Goal: Find specific page/section: Find specific page/section

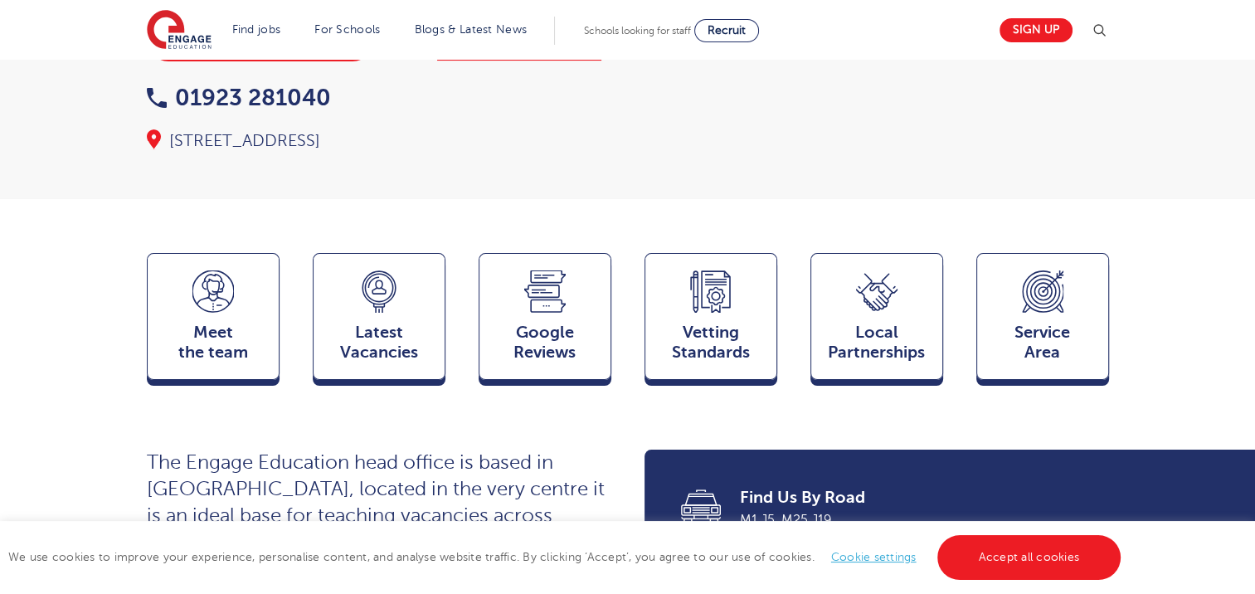
scroll to position [345, 0]
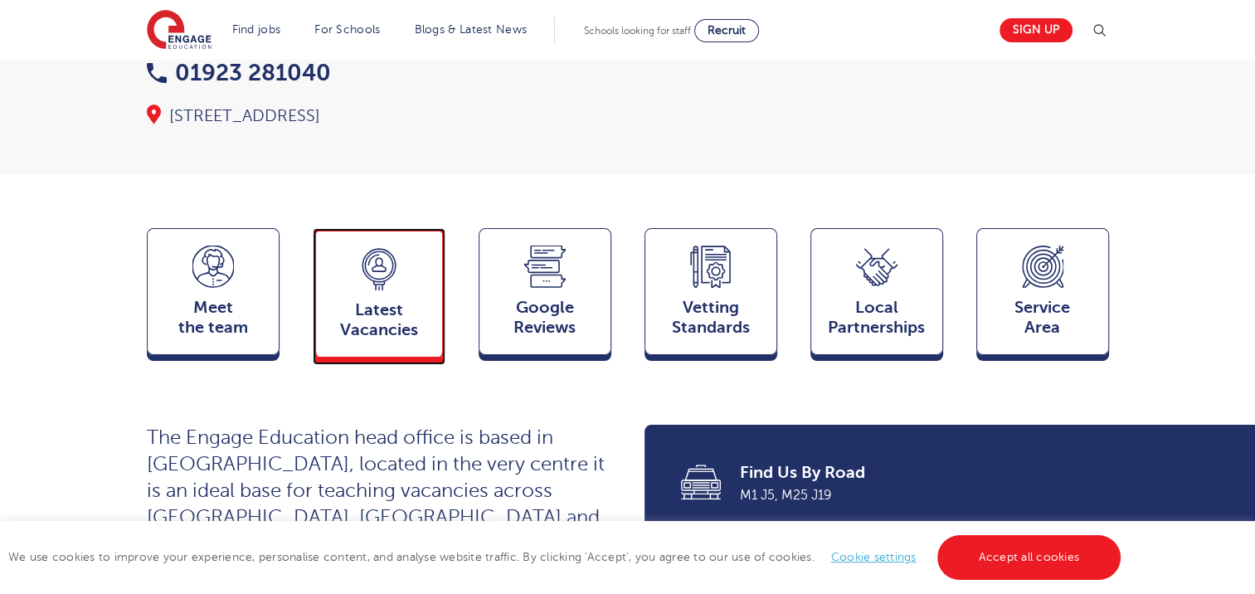
click at [441, 259] on div "Latest Vacancies Jobs" at bounding box center [379, 292] width 133 height 129
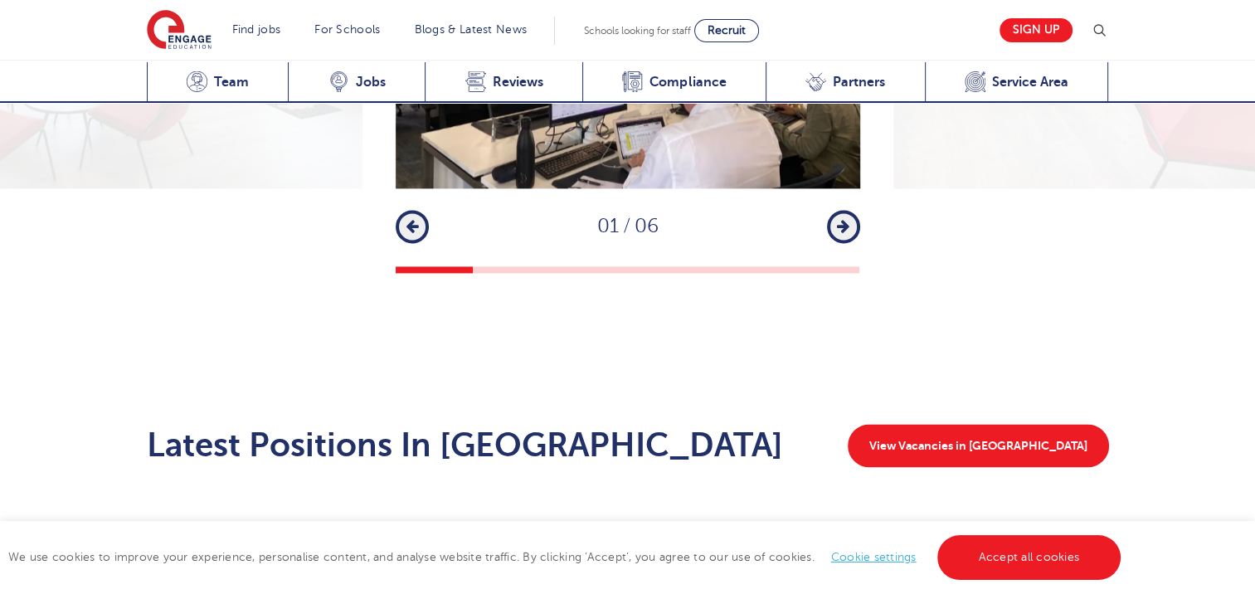
scroll to position [2493, 0]
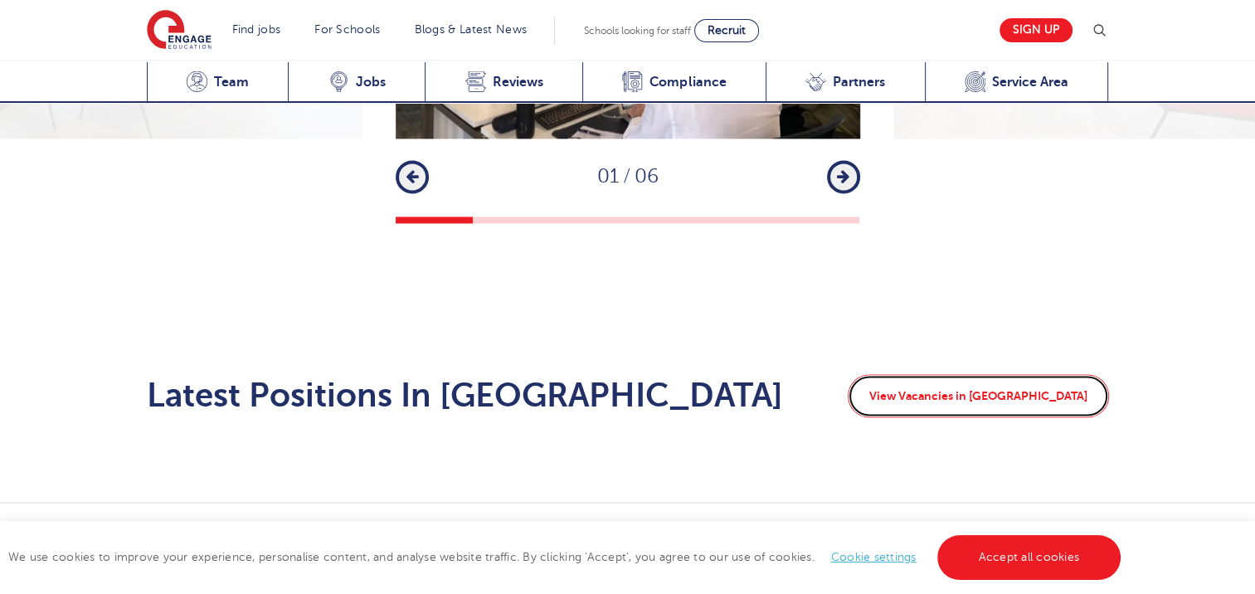
click at [982, 374] on link "View Vacancies in Watford" at bounding box center [978, 395] width 261 height 43
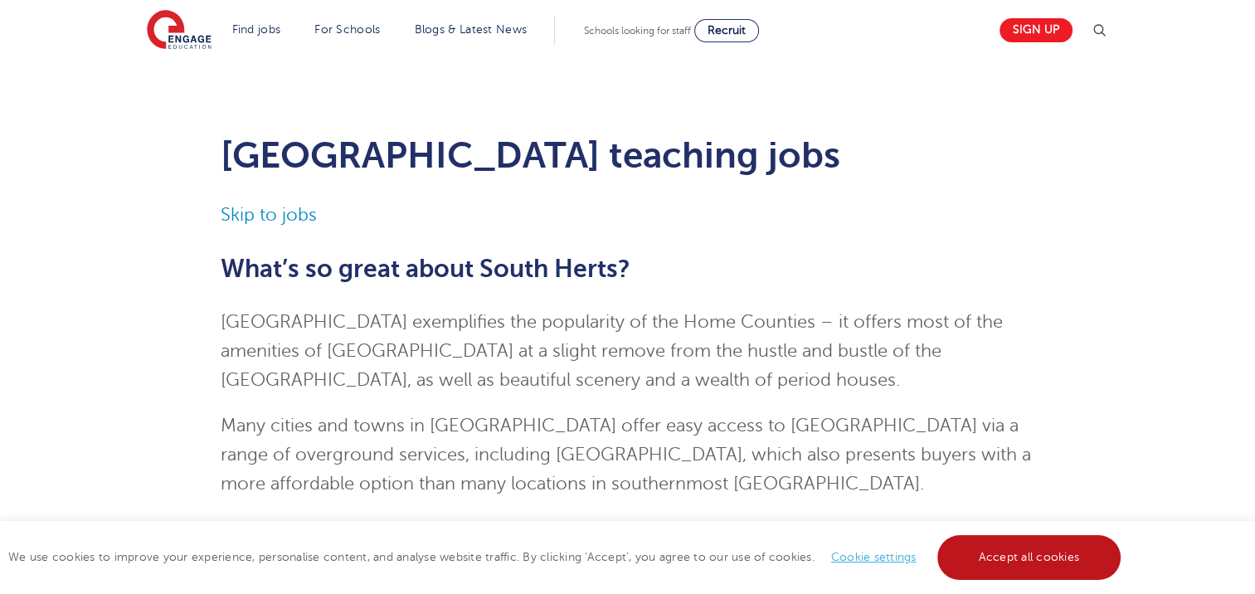
click at [977, 578] on link "Accept all cookies" at bounding box center [1030, 557] width 184 height 45
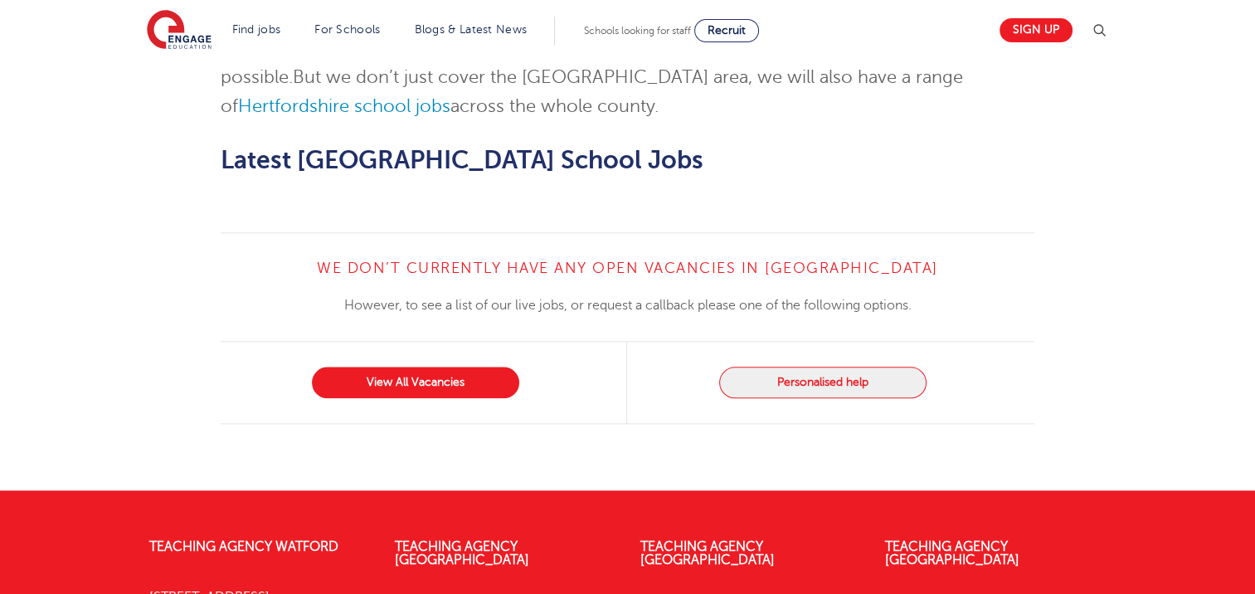
scroll to position [1809, 0]
